Goal: Check status

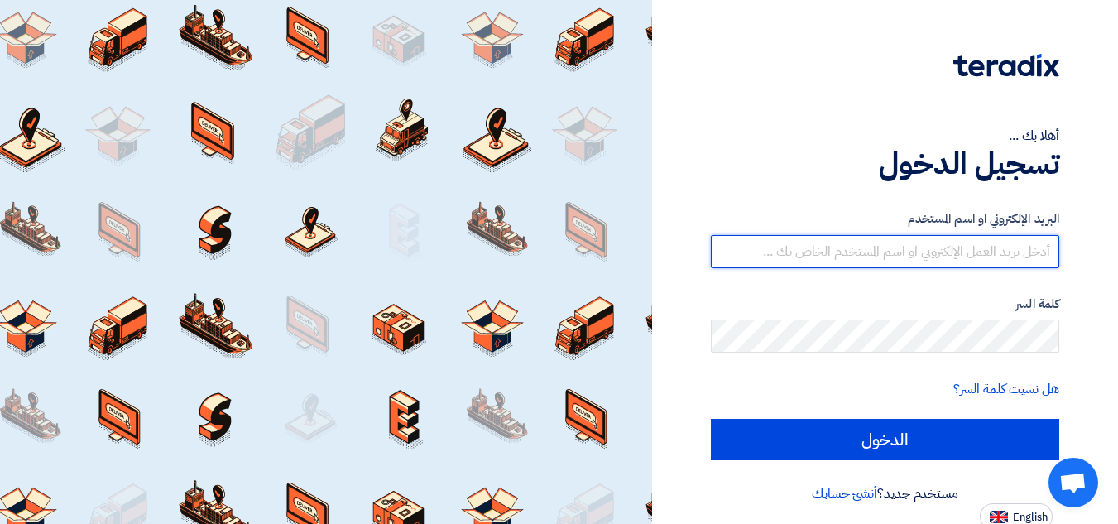
click at [953, 257] on input "text" at bounding box center [885, 251] width 348 height 33
type input "thasan@sharkeyasugar.com"
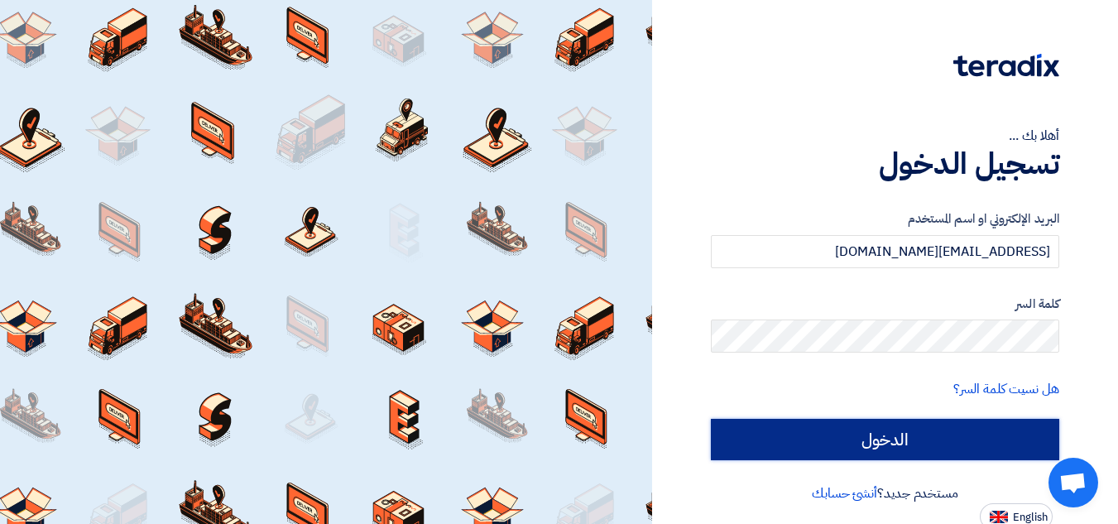
click at [977, 437] on input "الدخول" at bounding box center [885, 439] width 348 height 41
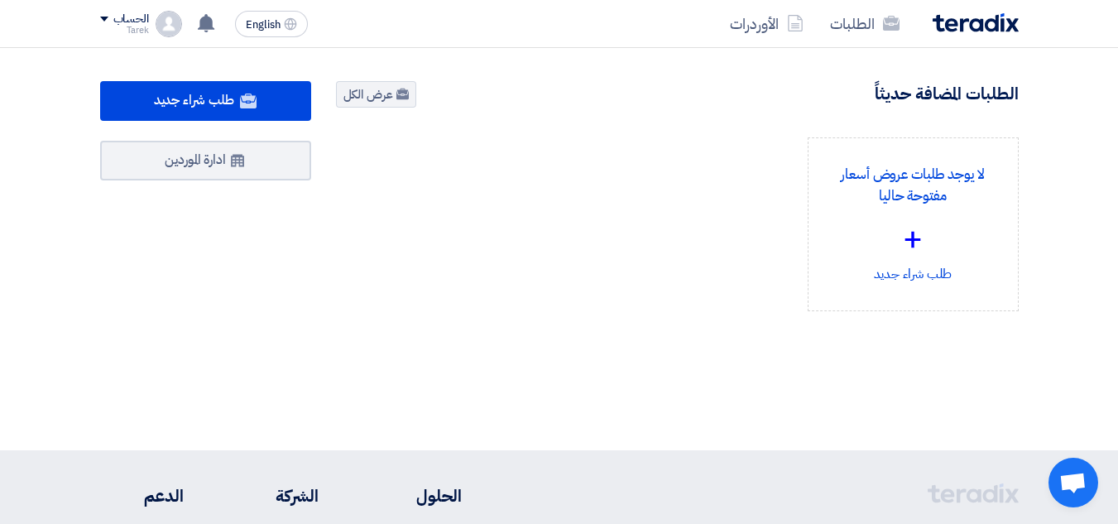
click at [378, 67] on section "طلب شراء جديد إطرح طلب عروض أسعار أو مزاد عكسي وتواصل مع موردينك بكفاءة وسهولة …" at bounding box center [559, 236] width 1118 height 376
click at [379, 98] on link "عرض الكل" at bounding box center [376, 94] width 80 height 26
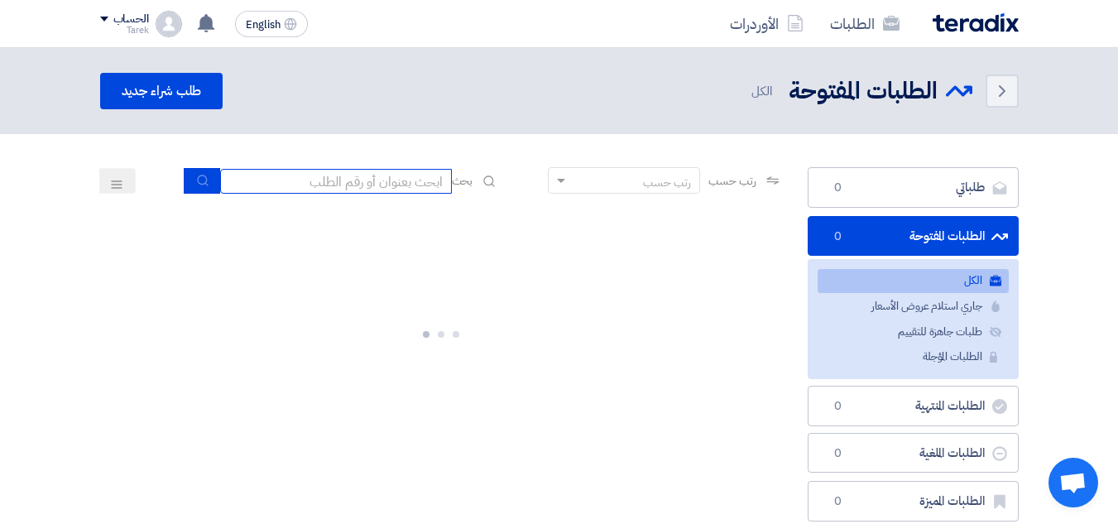
click at [279, 172] on input at bounding box center [336, 181] width 232 height 25
click at [186, 193] on button "submit" at bounding box center [202, 181] width 36 height 26
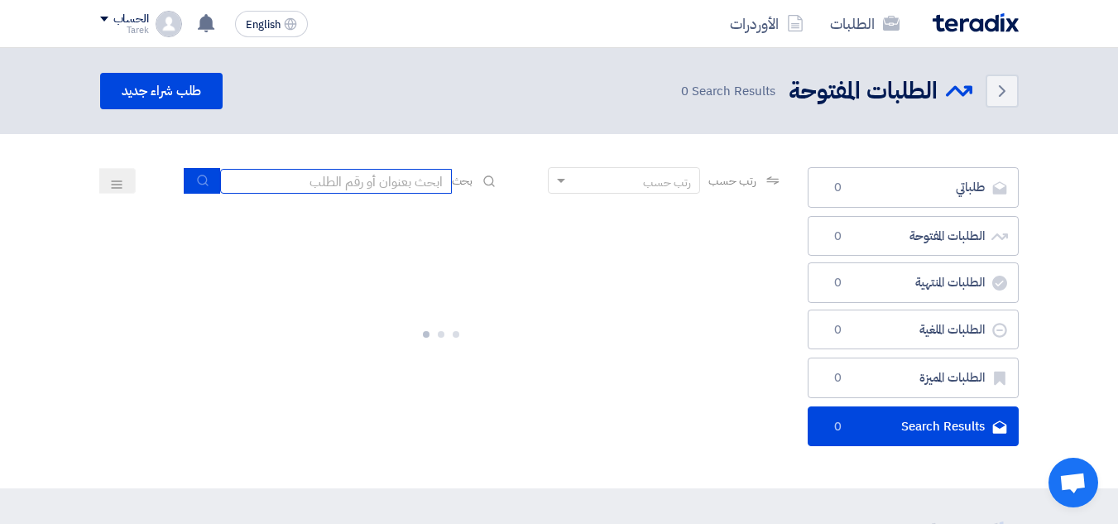
click at [301, 178] on input at bounding box center [336, 181] width 232 height 25
click at [203, 192] on button "submit" at bounding box center [202, 181] width 36 height 26
click at [108, 175] on button at bounding box center [117, 181] width 36 height 26
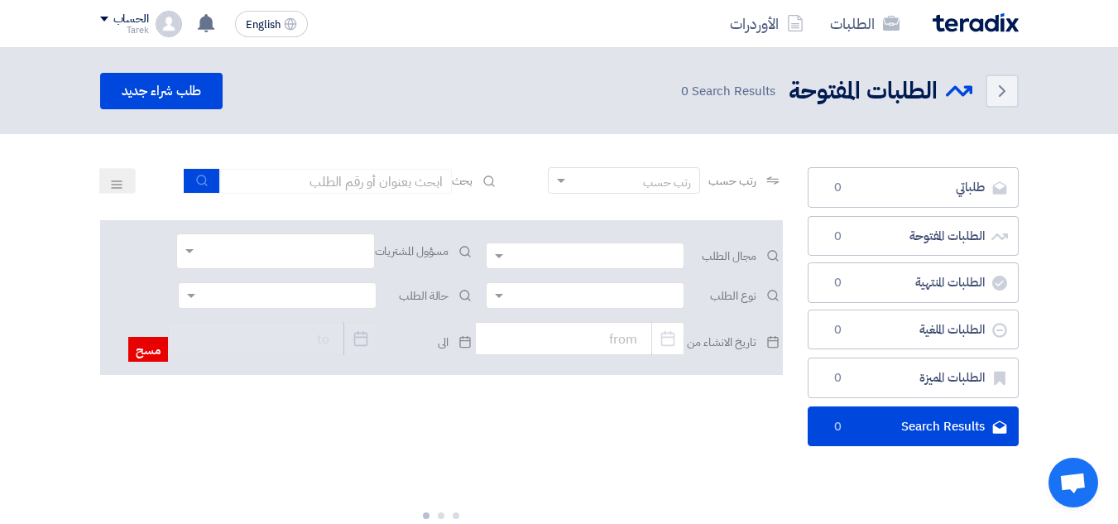
click at [304, 165] on section "طلباتي طلباتي 0 الطلبات المفتوحة الطلبات المفتوحة 0 الطلبات المنتهية الطلبات ال…" at bounding box center [559, 401] width 1118 height 535
click at [324, 185] on input at bounding box center [336, 181] width 232 height 25
click at [654, 177] on div "رتب حسب" at bounding box center [667, 182] width 48 height 17
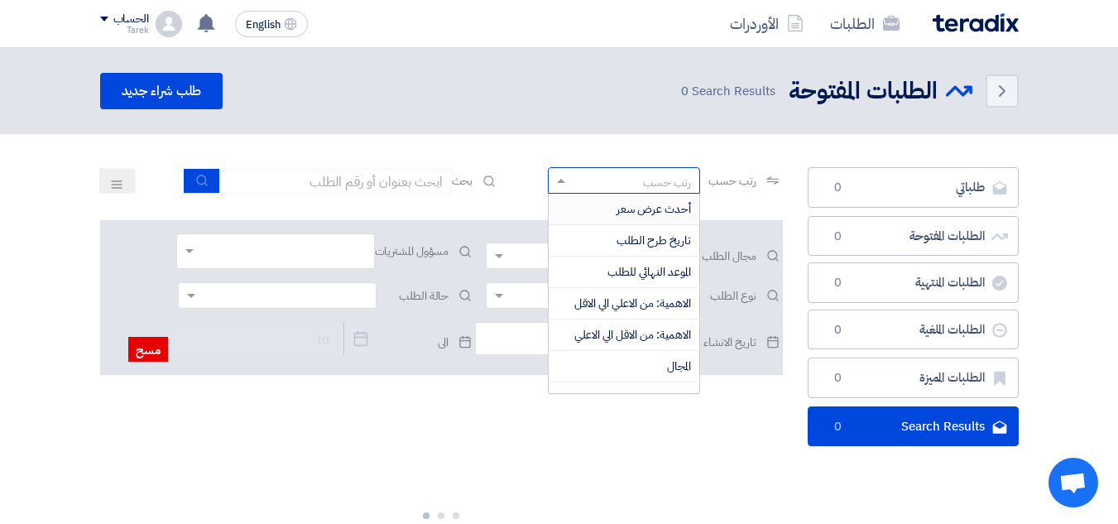
click at [681, 193] on ng-dropdown-panel "أحدث عرض سعر تاريخ طرح الطلب الموعد النهائي للطلب الاهمية: من الاعلي الي الاقل …" at bounding box center [624, 293] width 152 height 201
click at [677, 194] on div "أحدث عرض سعر" at bounding box center [624, 209] width 151 height 31
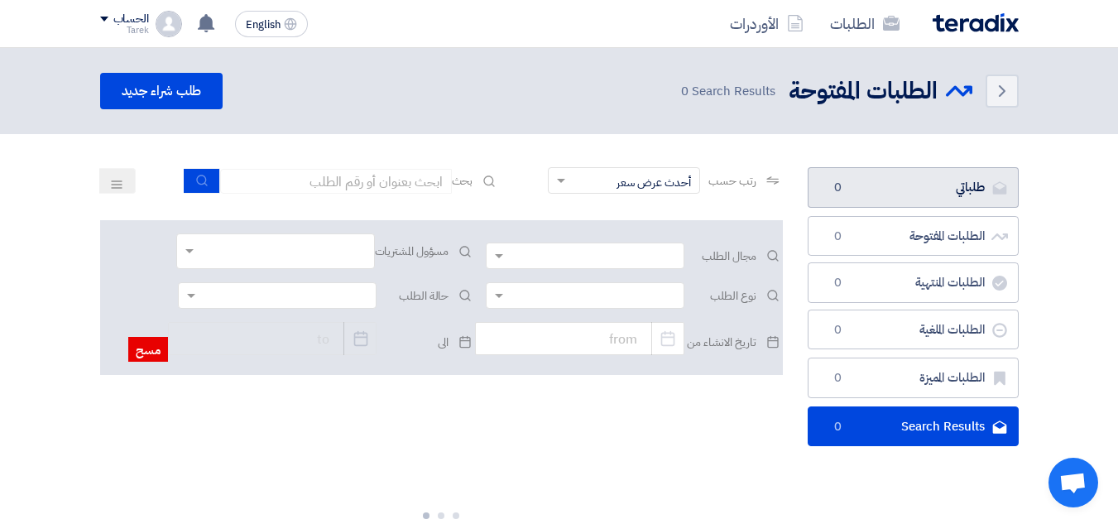
click at [935, 203] on link "طلباتي طلباتي 0" at bounding box center [913, 187] width 211 height 41
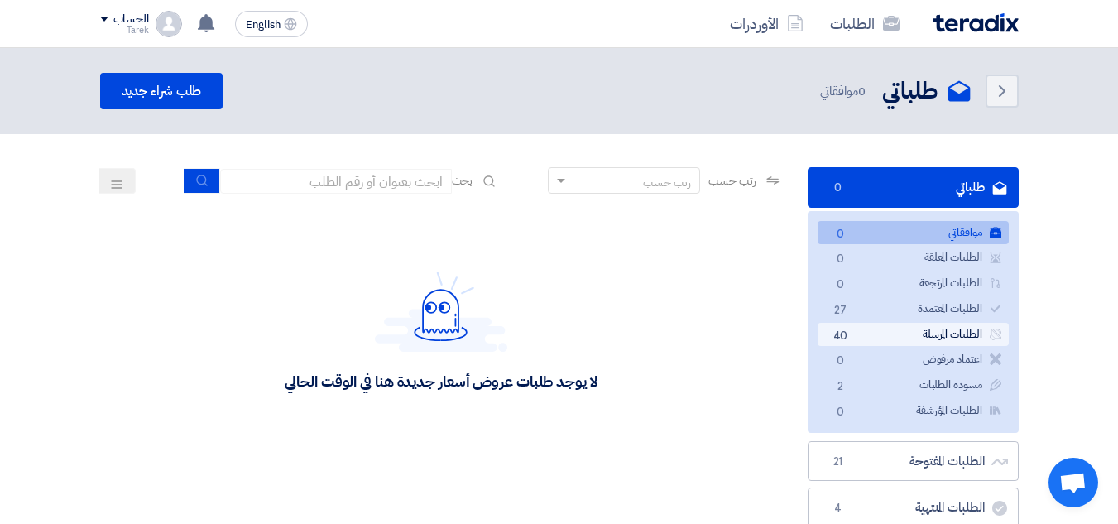
click at [965, 328] on link "الطلبات المرسلة الطلبات المرسلة 40" at bounding box center [913, 335] width 191 height 24
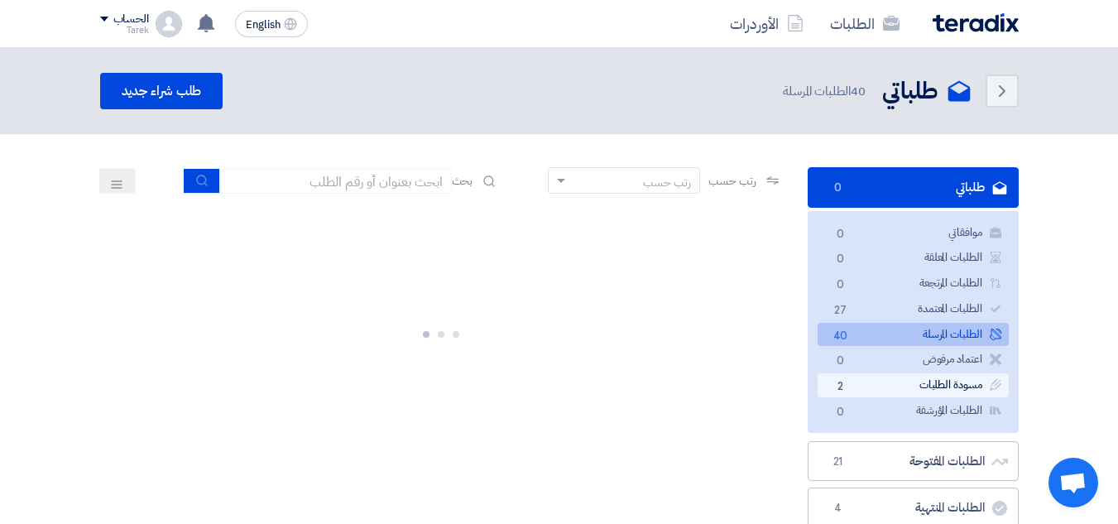
click at [957, 392] on link "مسودة الطلبات مسودة الطلبات 2" at bounding box center [913, 385] width 191 height 24
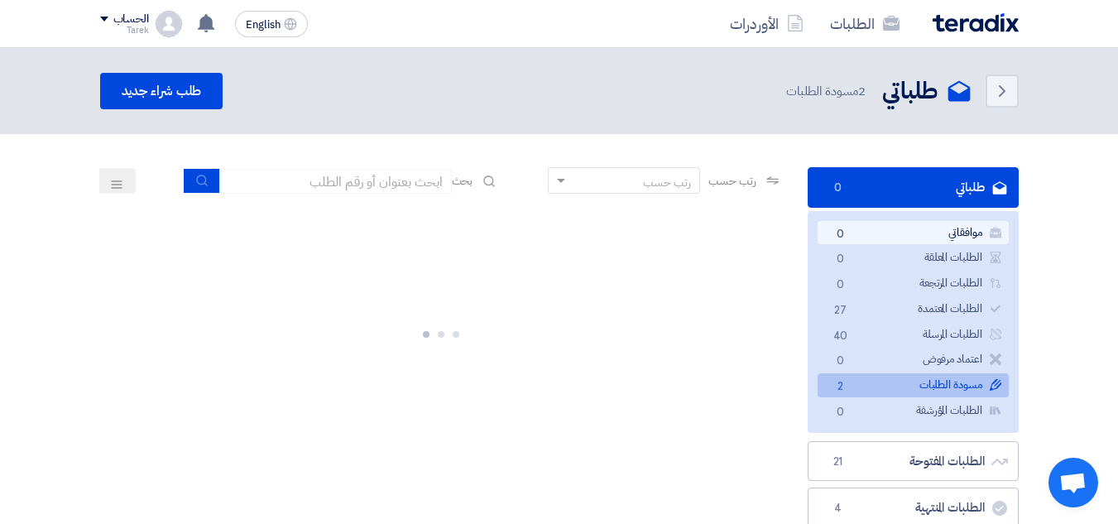
click at [985, 221] on link "موافقاتي موافقاتي 0" at bounding box center [913, 233] width 191 height 24
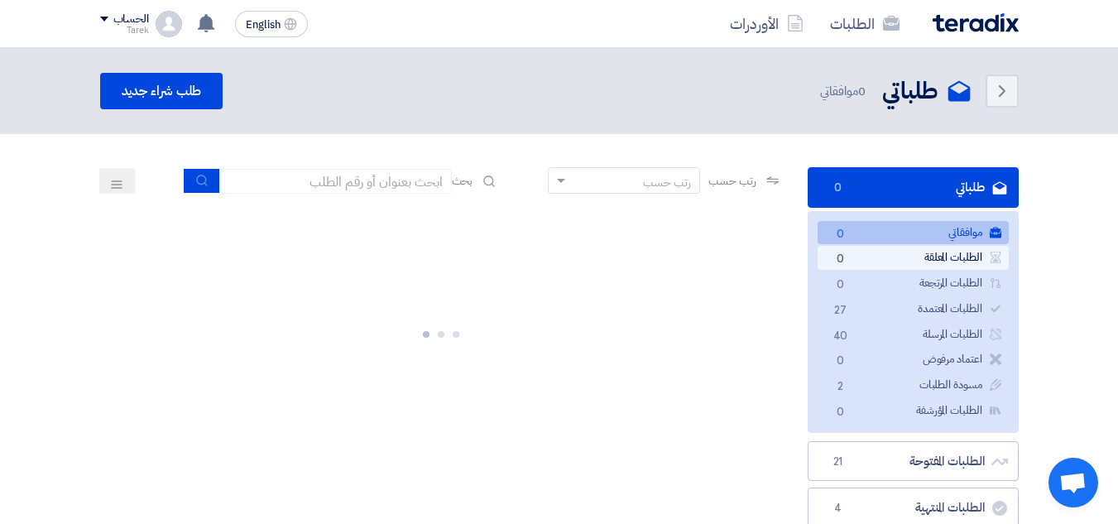
click at [957, 258] on link "الطلبات المعلقة الطلبات المعلقة 0" at bounding box center [913, 258] width 191 height 24
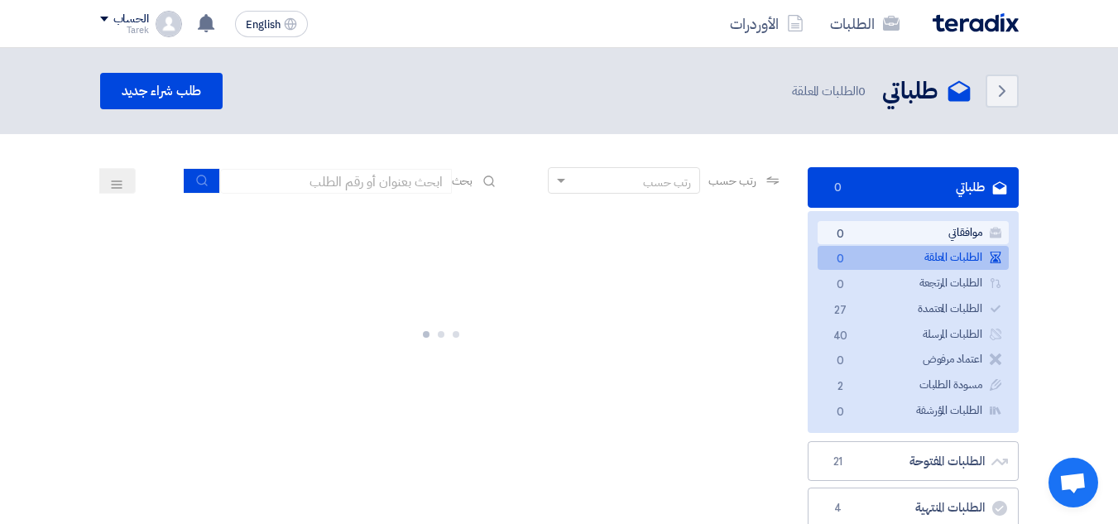
click at [969, 229] on link "موافقاتي موافقاتي 0" at bounding box center [913, 233] width 191 height 24
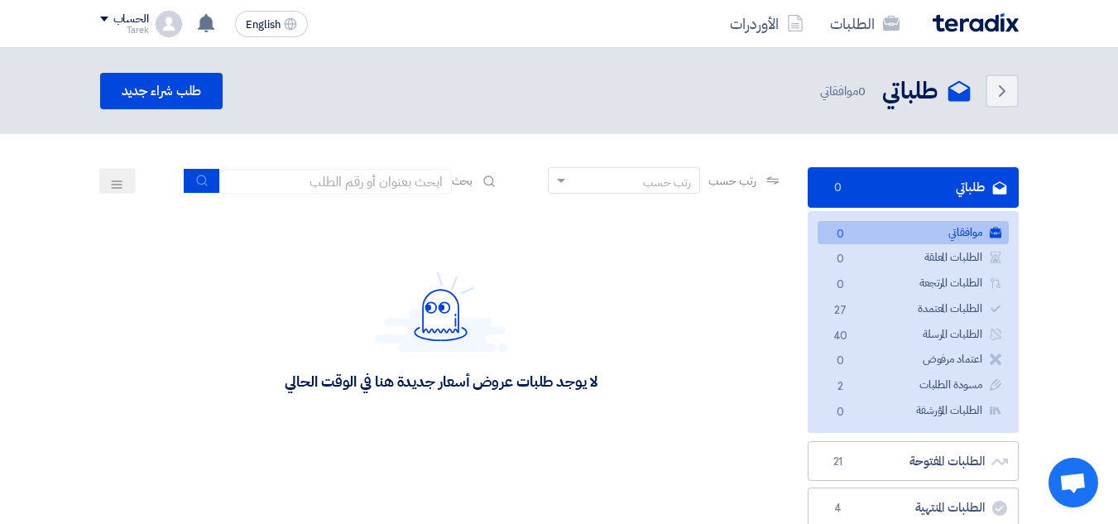
click at [946, 192] on link "طلباتي طلباتي 0" at bounding box center [913, 187] width 211 height 41
click at [973, 313] on link "الطلبات المعتمدة الطلبات المعتمدة 27" at bounding box center [913, 309] width 191 height 24
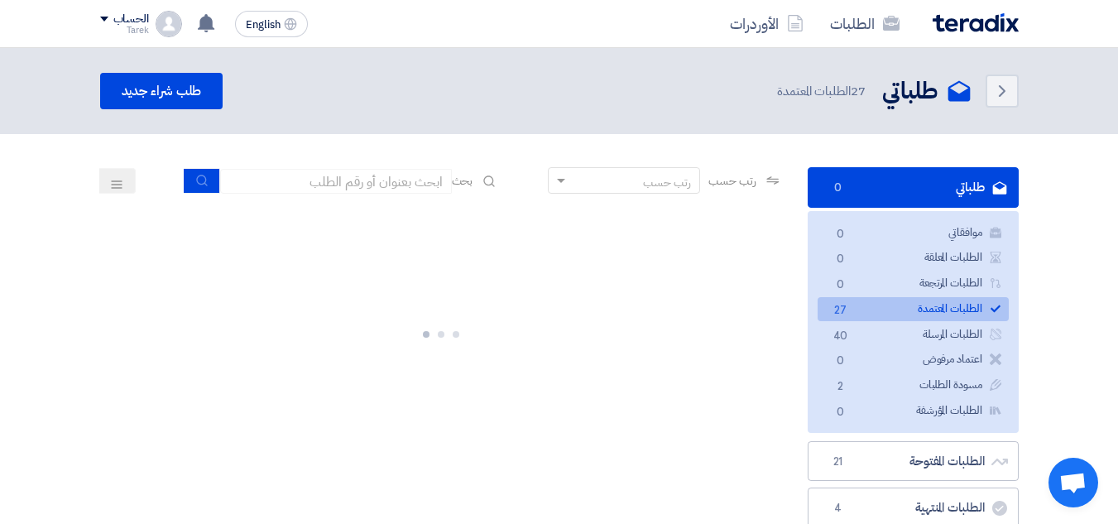
click at [991, 187] on icon "طلباتي" at bounding box center [999, 188] width 17 height 17
click at [198, 183] on icon "submit" at bounding box center [202, 180] width 13 height 13
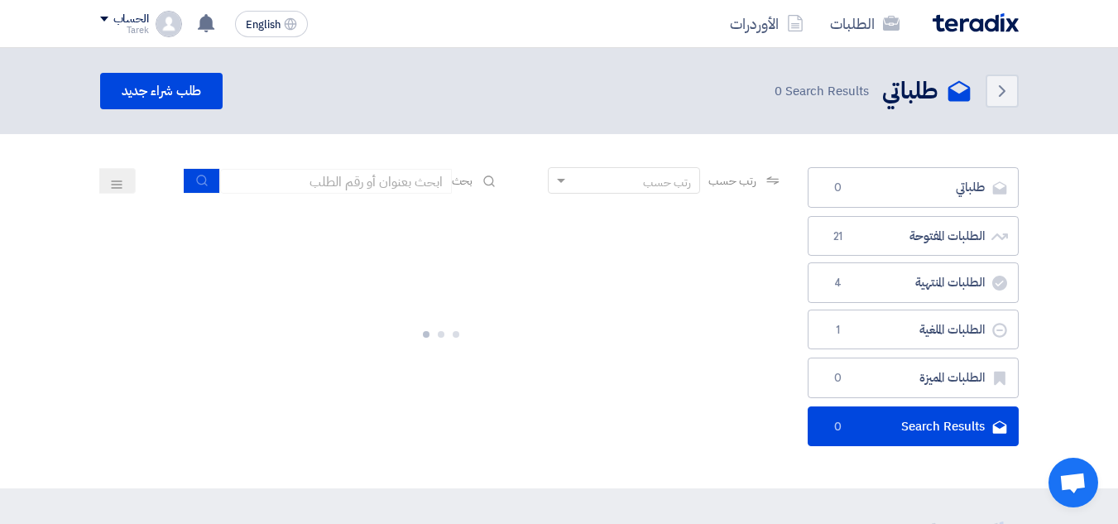
click at [343, 162] on section "طلباتي طلباتي 0 الطلبات المفتوحة الطلبات المفتوحة 21 الطلبات المنتهية الطلبات ا…" at bounding box center [559, 311] width 1118 height 354
click at [343, 172] on input at bounding box center [336, 181] width 232 height 25
click at [261, 179] on input at bounding box center [336, 181] width 232 height 25
type input "10007765"
